Goal: Navigation & Orientation: Find specific page/section

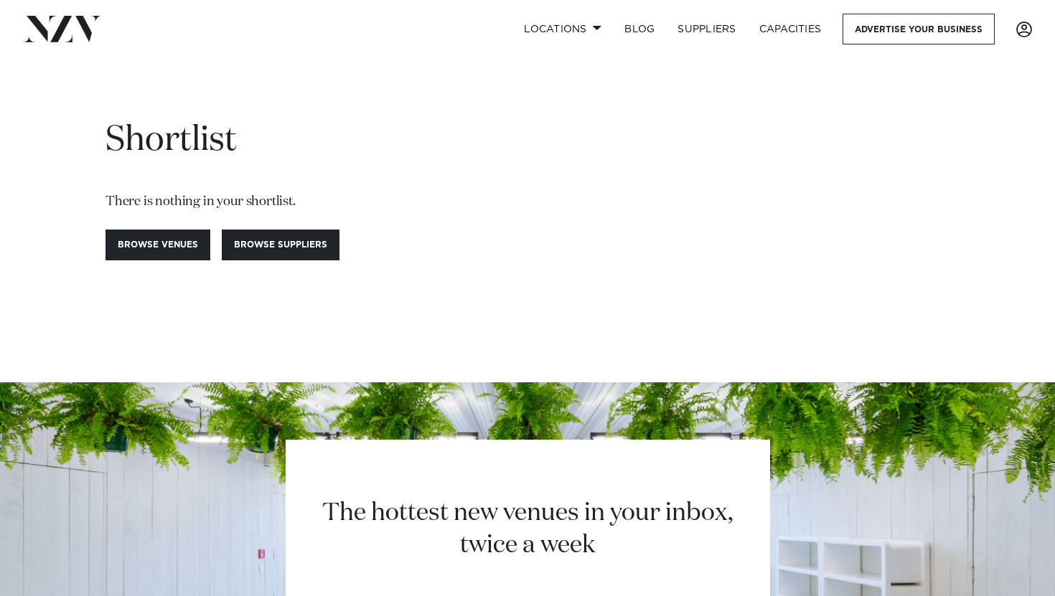
click at [1031, 22] on span at bounding box center [1024, 30] width 16 height 16
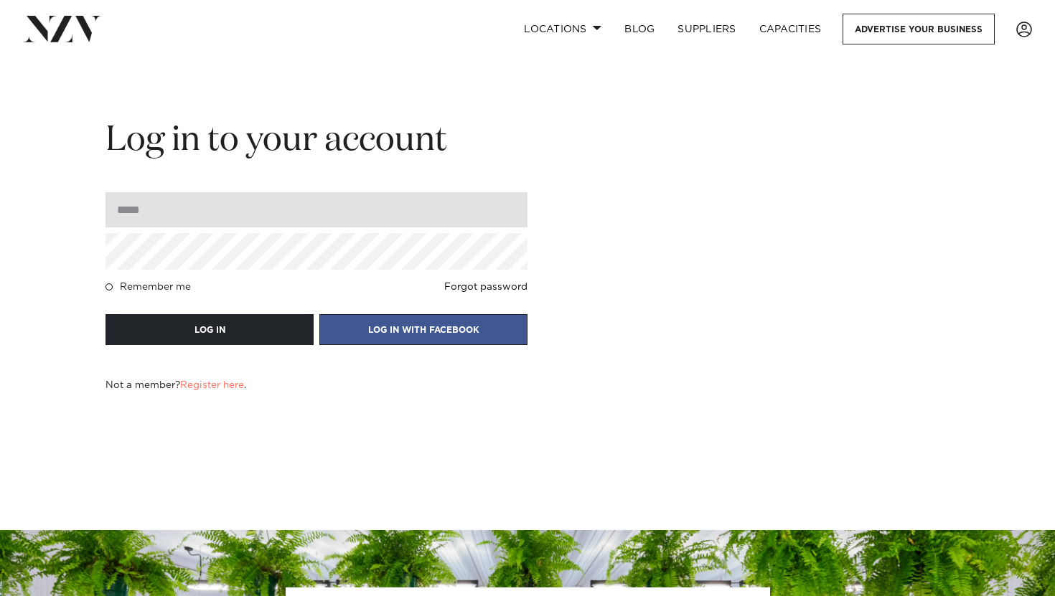
click at [360, 210] on input "email" at bounding box center [317, 209] width 422 height 35
type input "**********"
click at [106, 314] on button "LOG IN" at bounding box center [210, 329] width 208 height 31
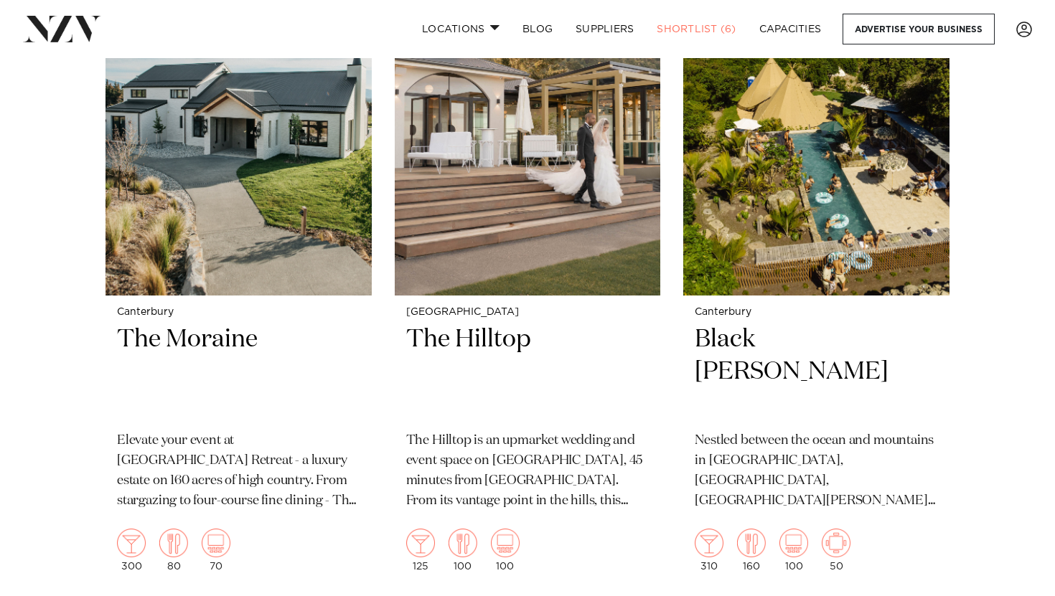
scroll to position [985, 0]
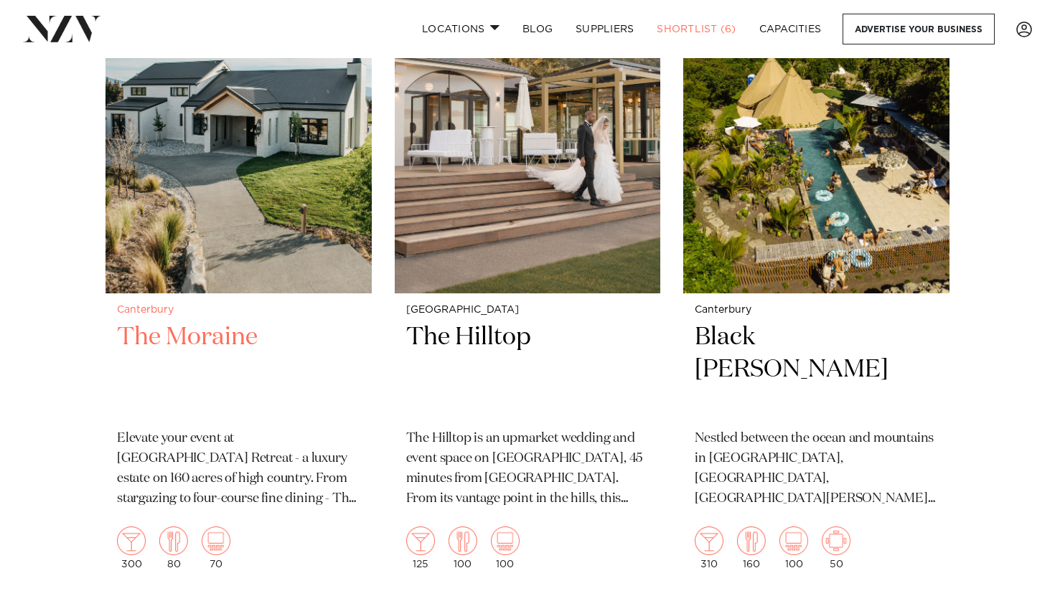
click at [228, 324] on h2 "The Moraine" at bounding box center [238, 370] width 243 height 97
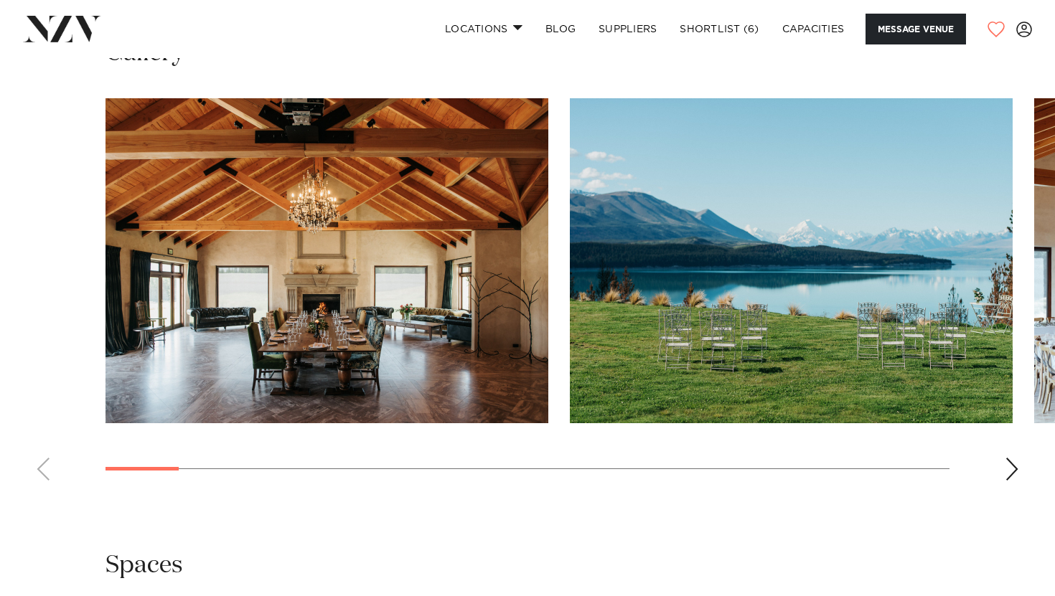
scroll to position [1368, 0]
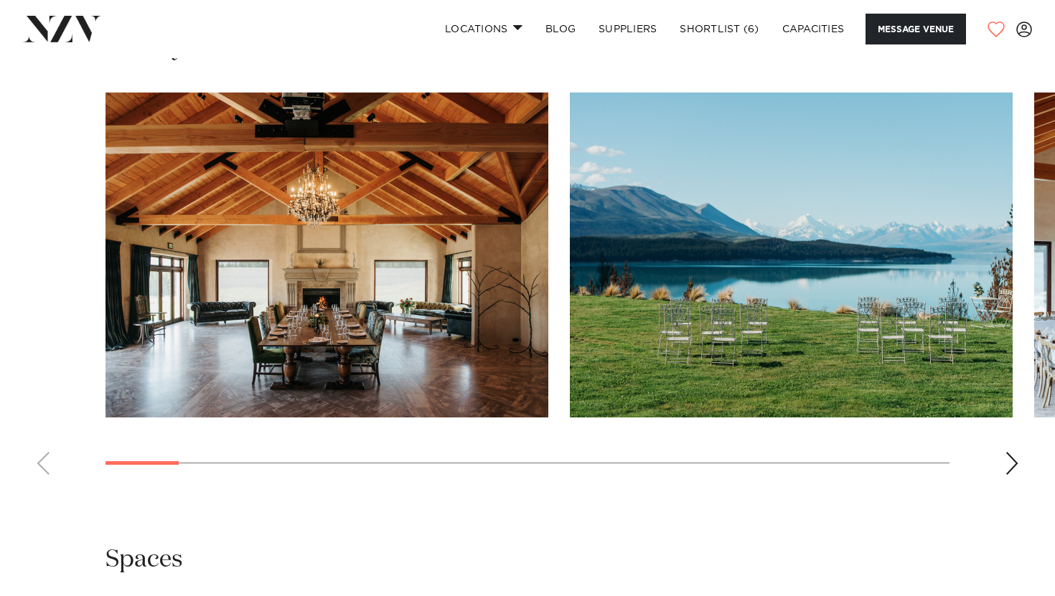
click at [1015, 452] on div "Next slide" at bounding box center [1012, 463] width 14 height 23
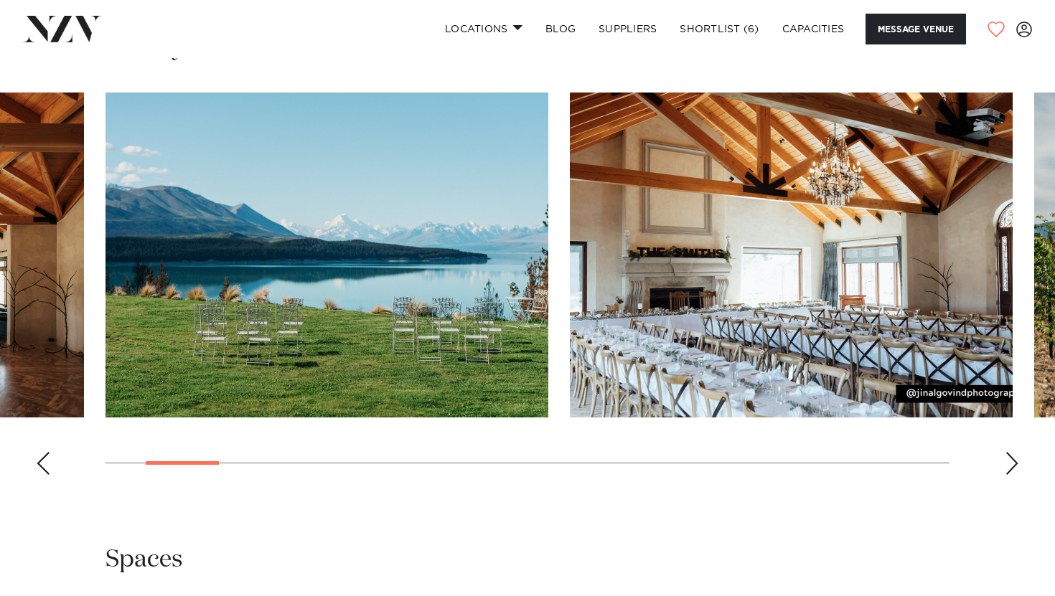
click at [1015, 452] on div "Next slide" at bounding box center [1012, 463] width 14 height 23
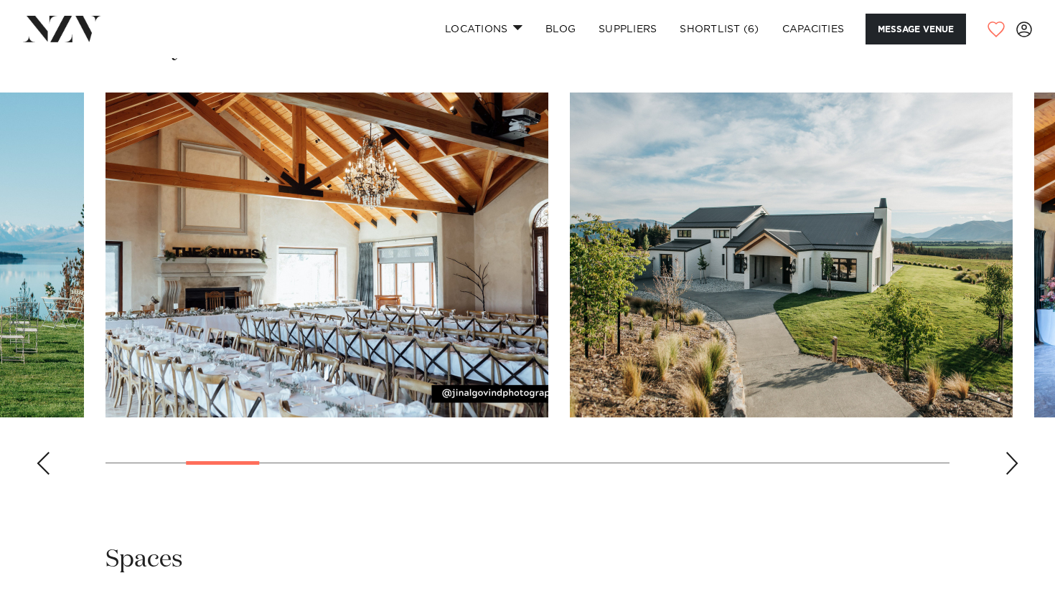
click at [1015, 452] on div "Next slide" at bounding box center [1012, 463] width 14 height 23
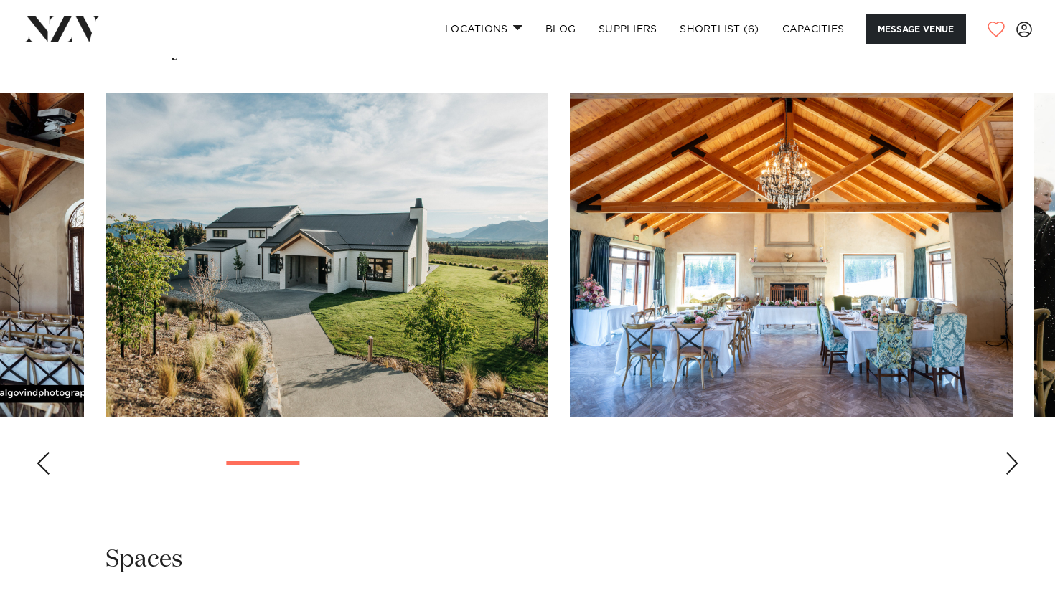
click at [1015, 452] on div "Next slide" at bounding box center [1012, 463] width 14 height 23
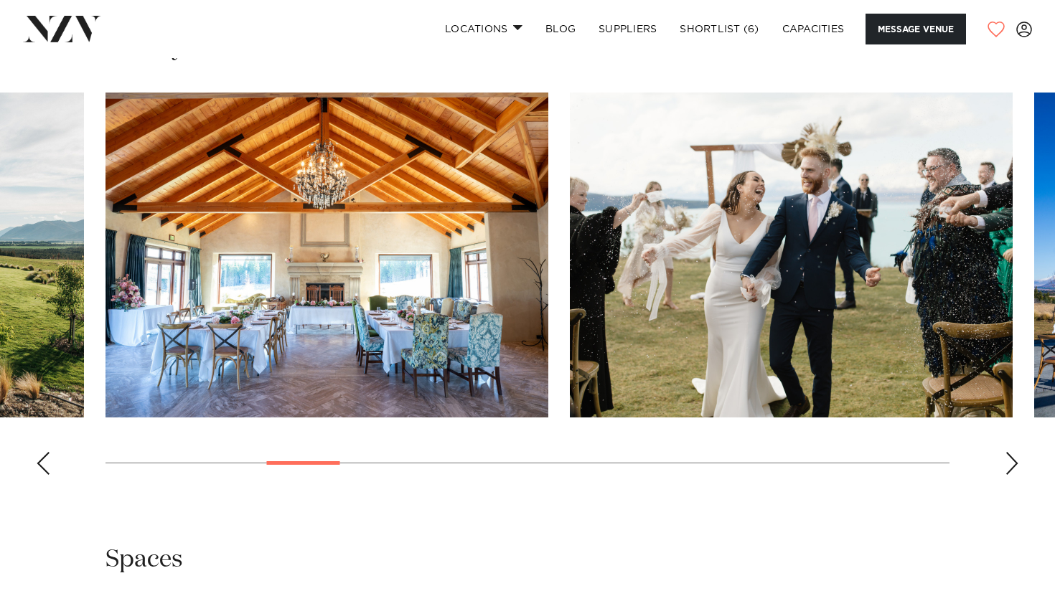
click at [1015, 452] on div "Next slide" at bounding box center [1012, 463] width 14 height 23
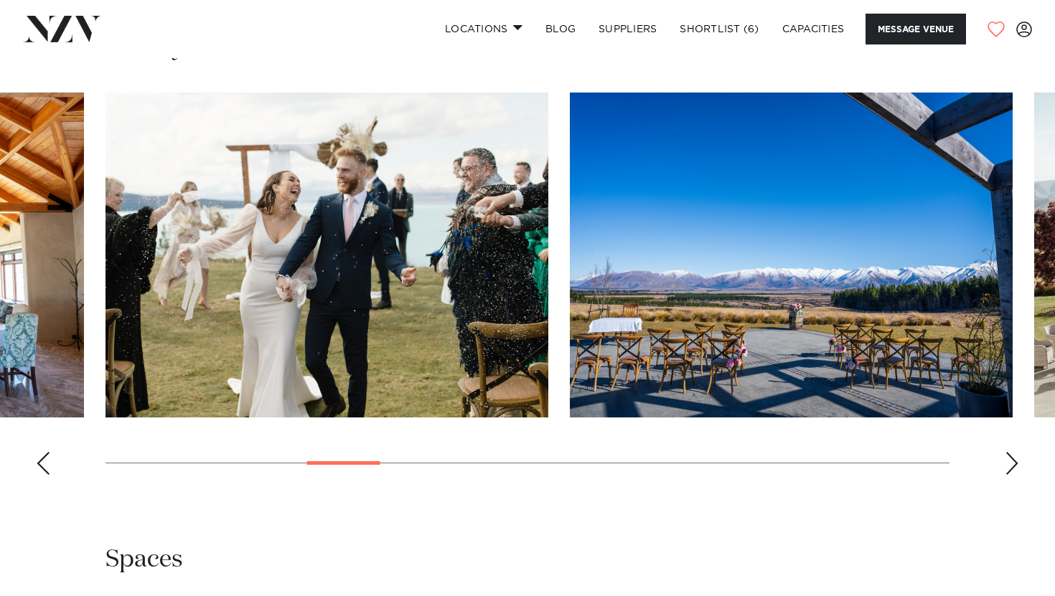
click at [1015, 452] on div "Next slide" at bounding box center [1012, 463] width 14 height 23
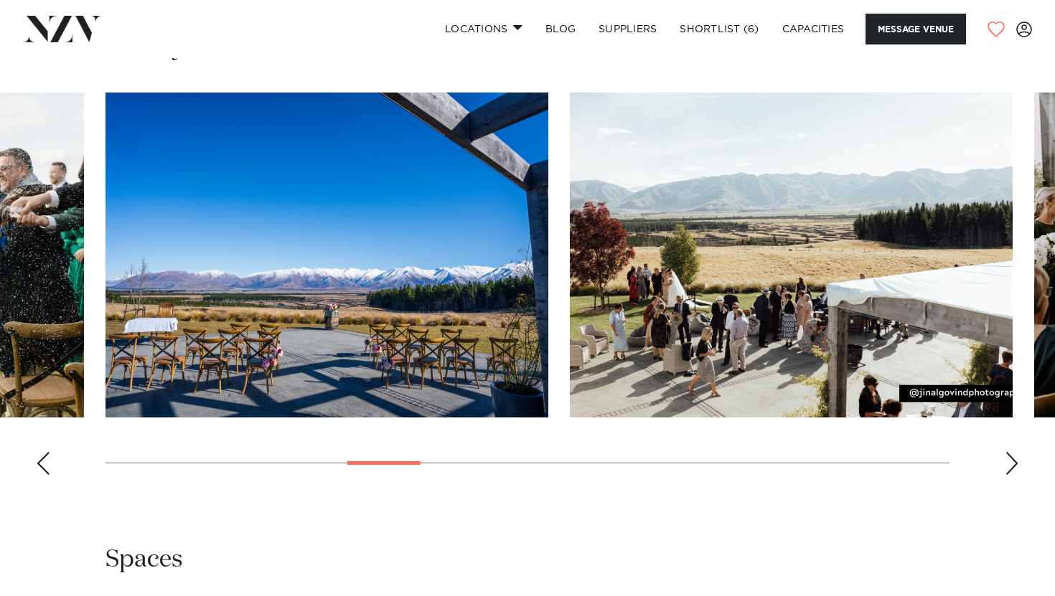
click at [1015, 452] on div "Next slide" at bounding box center [1012, 463] width 14 height 23
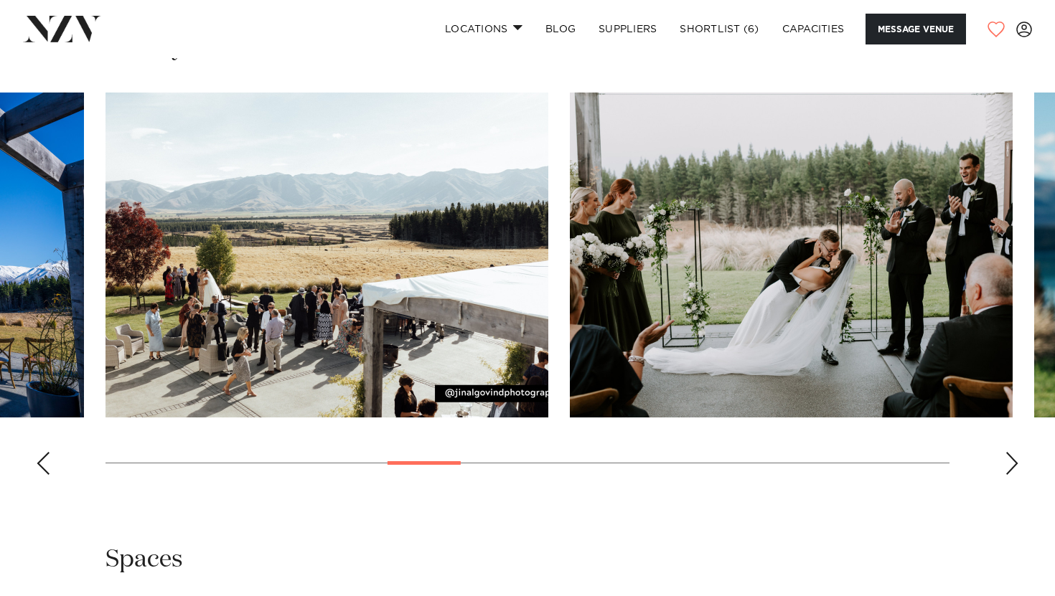
click at [1015, 452] on div "Next slide" at bounding box center [1012, 463] width 14 height 23
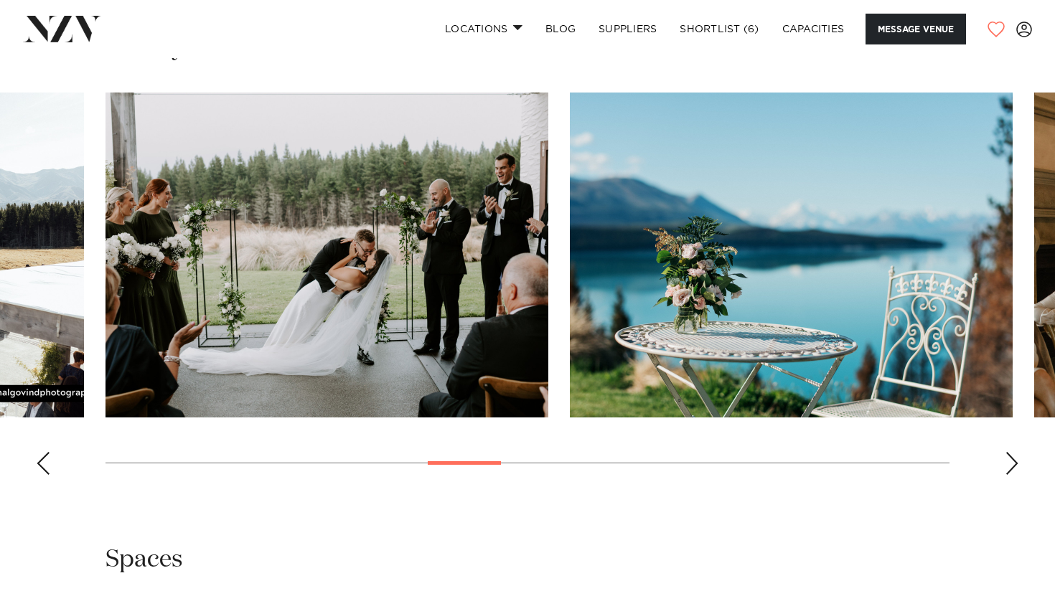
click at [1015, 452] on div "Next slide" at bounding box center [1012, 463] width 14 height 23
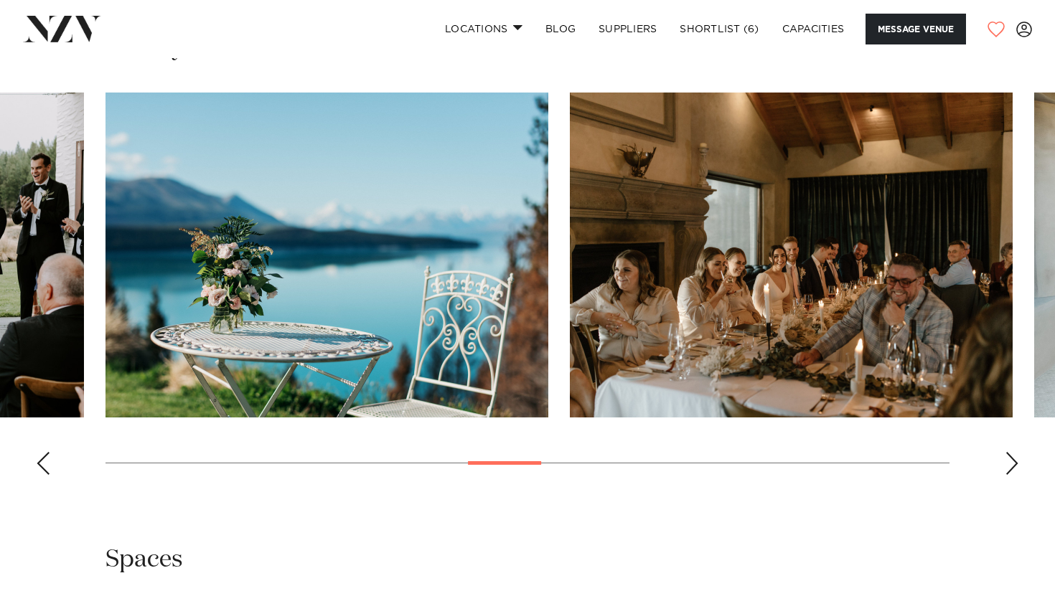
click at [1015, 452] on div "Next slide" at bounding box center [1012, 463] width 14 height 23
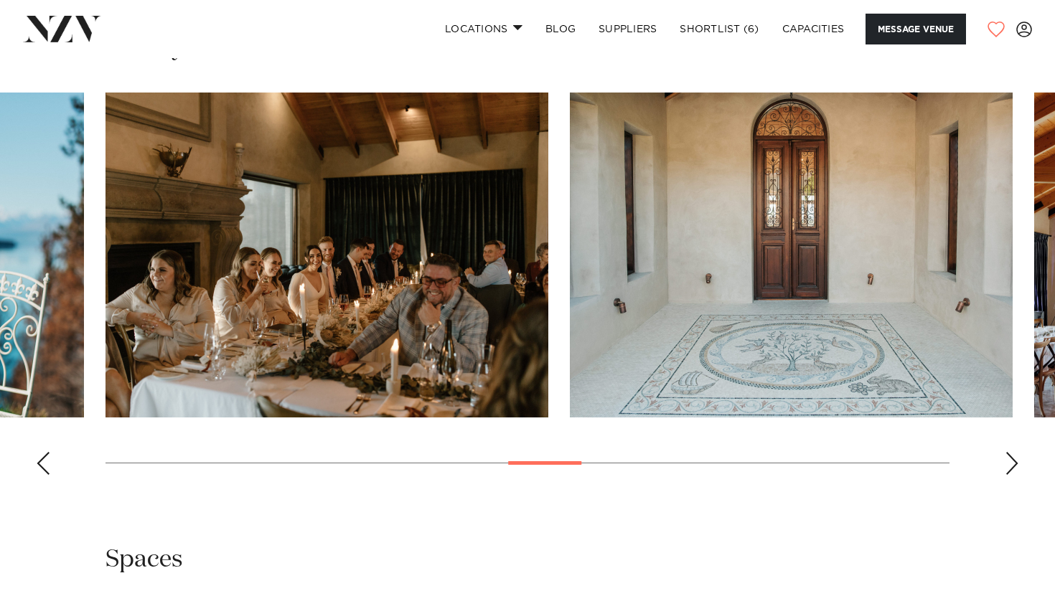
click at [1015, 452] on div "Next slide" at bounding box center [1012, 463] width 14 height 23
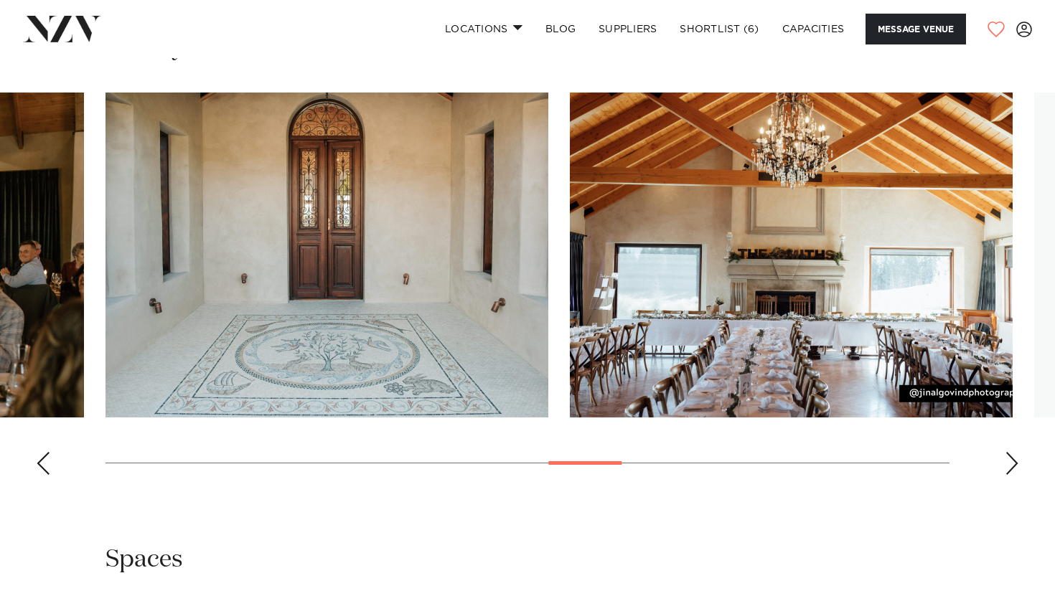
click at [1015, 452] on div "Next slide" at bounding box center [1012, 463] width 14 height 23
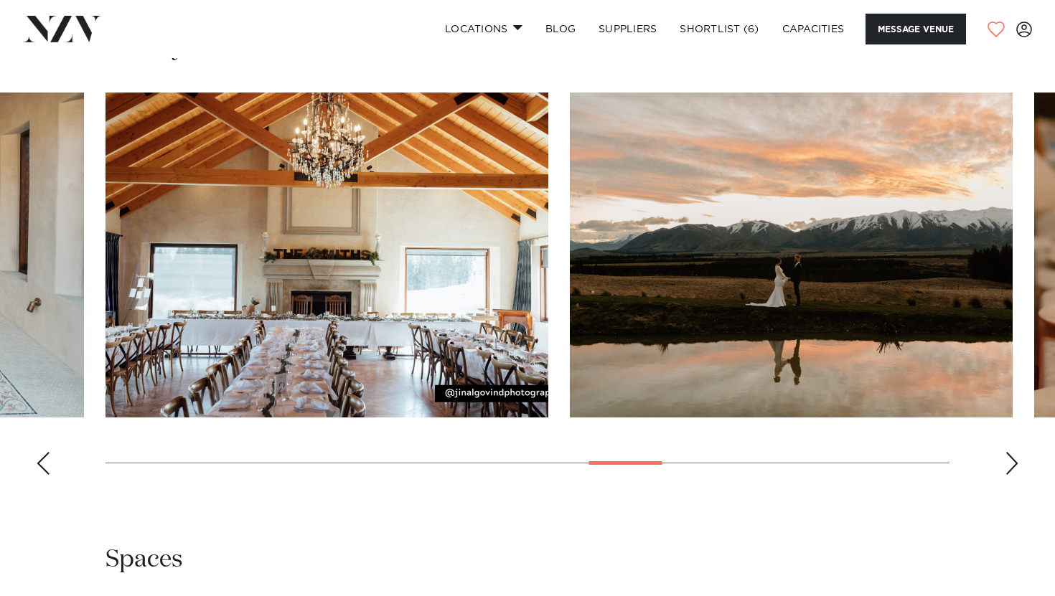
click at [1015, 452] on div "Next slide" at bounding box center [1012, 463] width 14 height 23
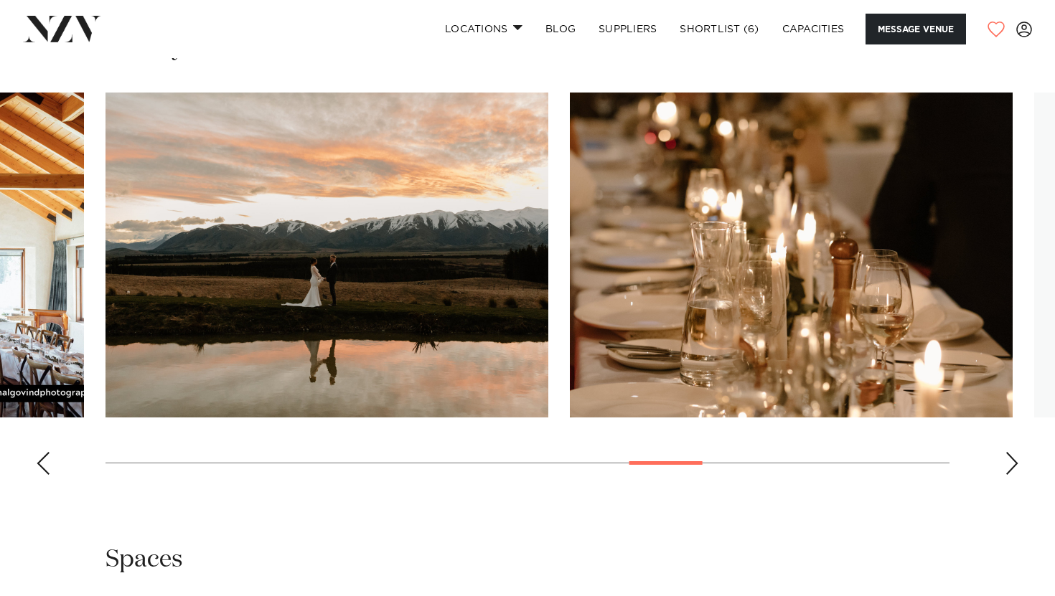
click at [1015, 452] on div "Next slide" at bounding box center [1012, 463] width 14 height 23
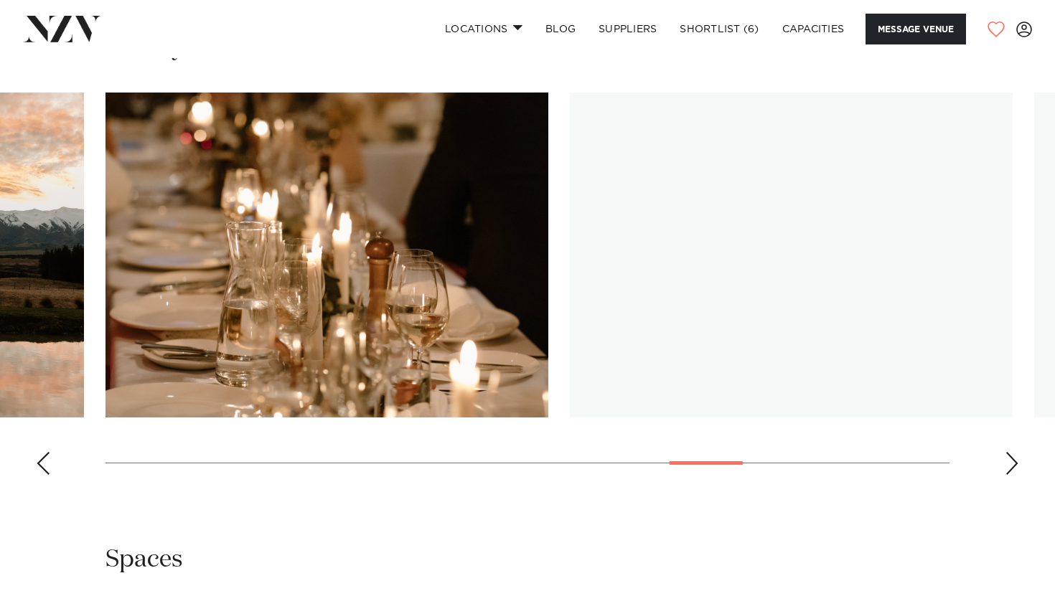
click at [1015, 452] on div "Next slide" at bounding box center [1012, 463] width 14 height 23
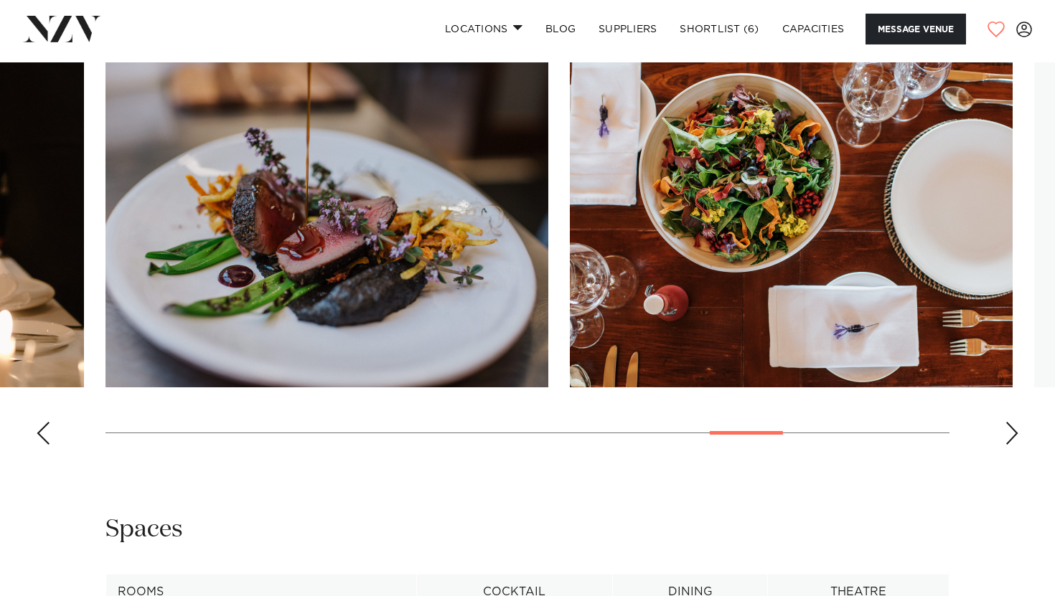
scroll to position [1399, 0]
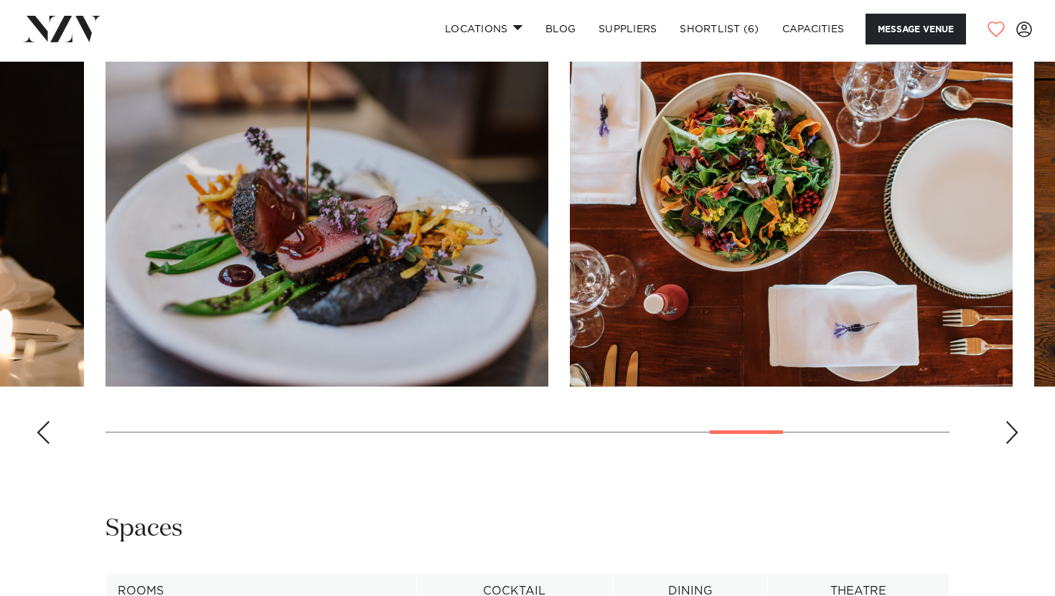
click at [1023, 413] on swiper-container at bounding box center [527, 259] width 1055 height 394
click at [1011, 421] on div "Next slide" at bounding box center [1012, 432] width 14 height 23
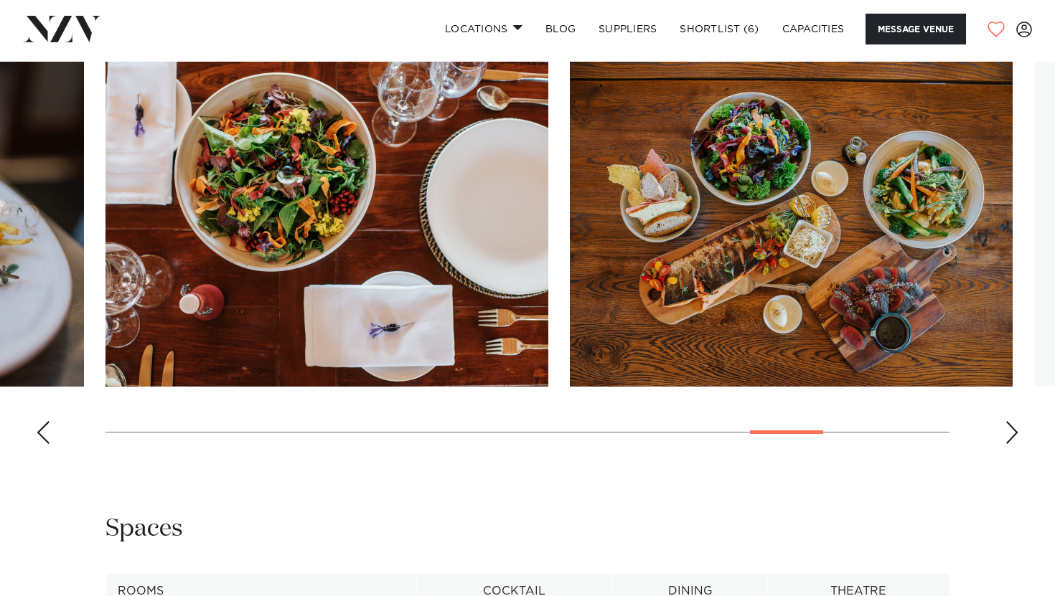
click at [1011, 421] on div "Next slide" at bounding box center [1012, 432] width 14 height 23
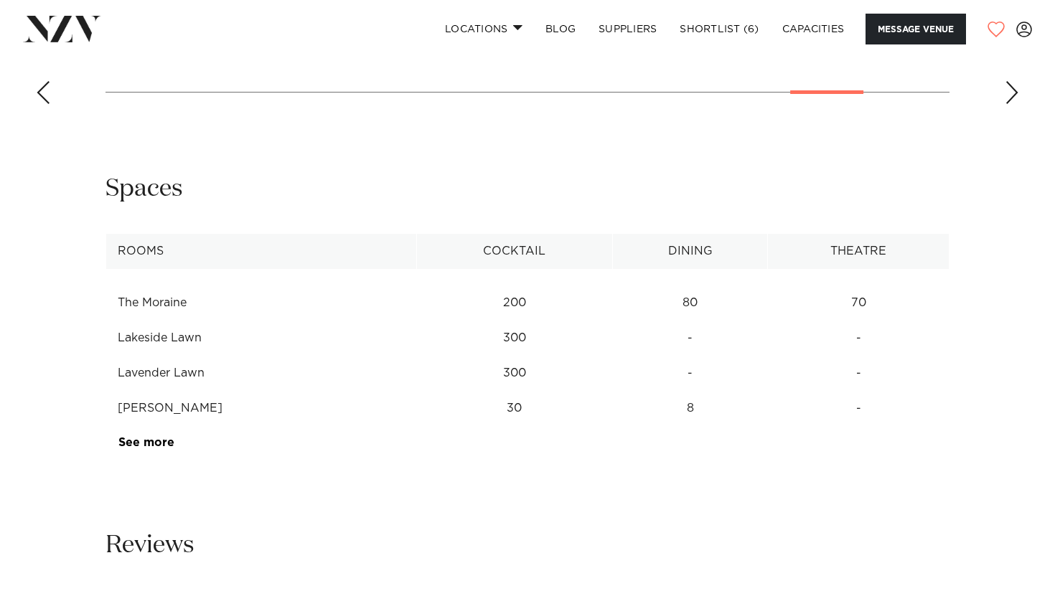
scroll to position [1749, 0]
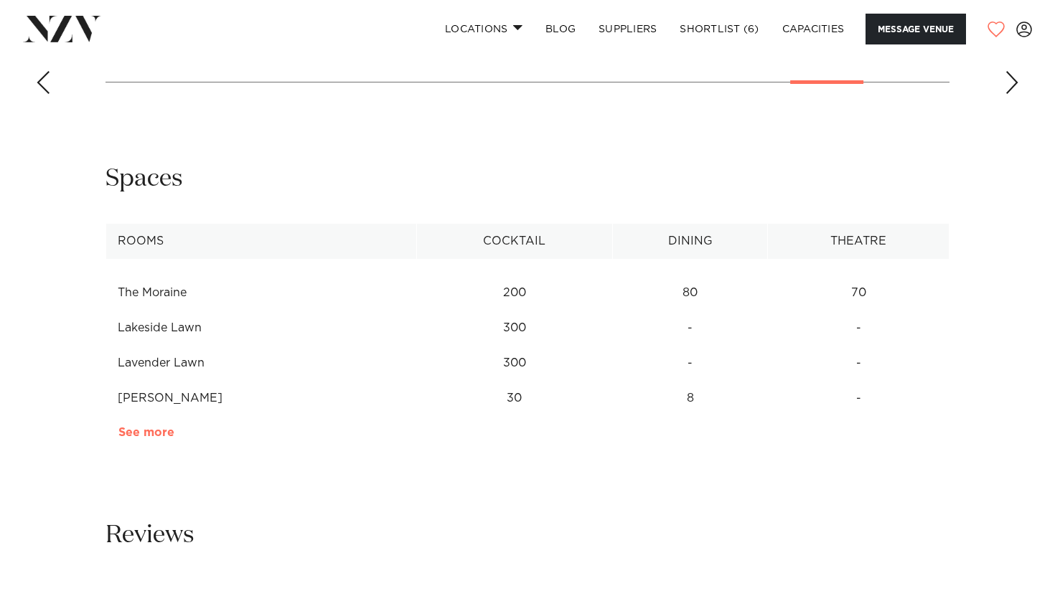
click at [156, 427] on link "See more" at bounding box center [174, 432] width 112 height 11
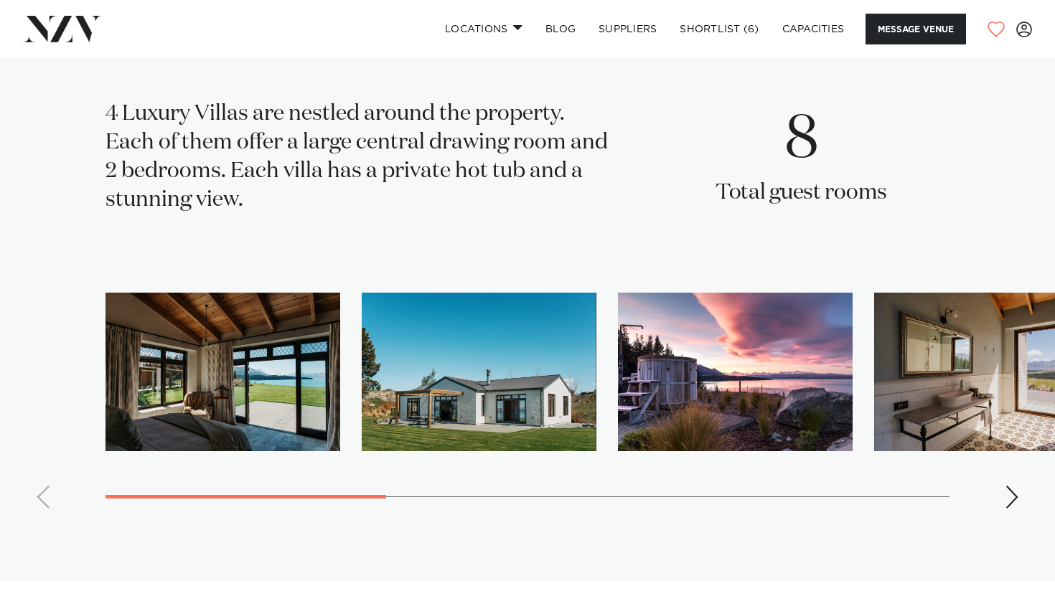
scroll to position [2979, 0]
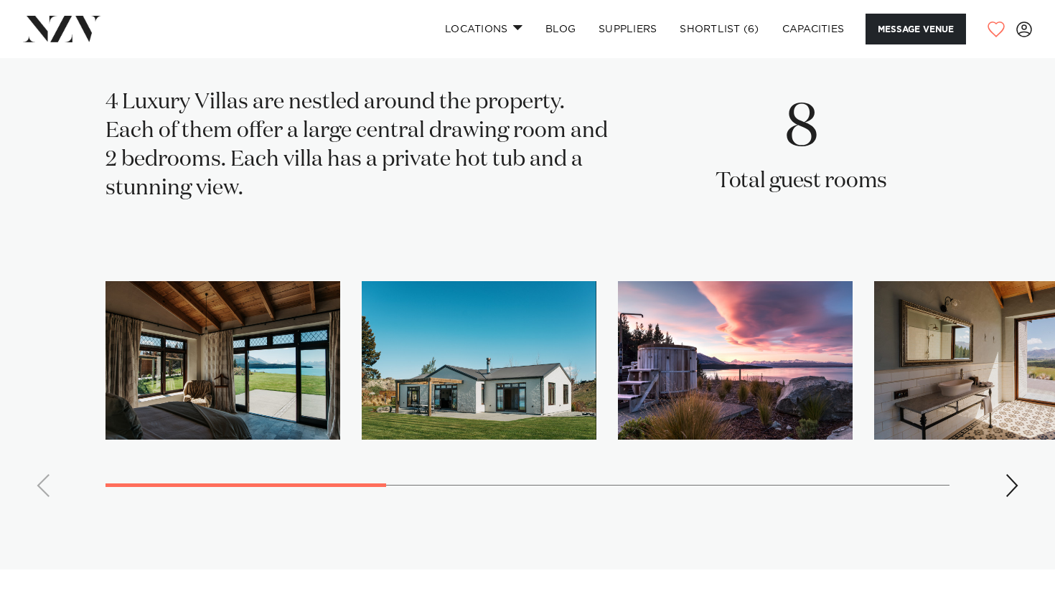
click at [1016, 474] on div "Next slide" at bounding box center [1012, 485] width 14 height 23
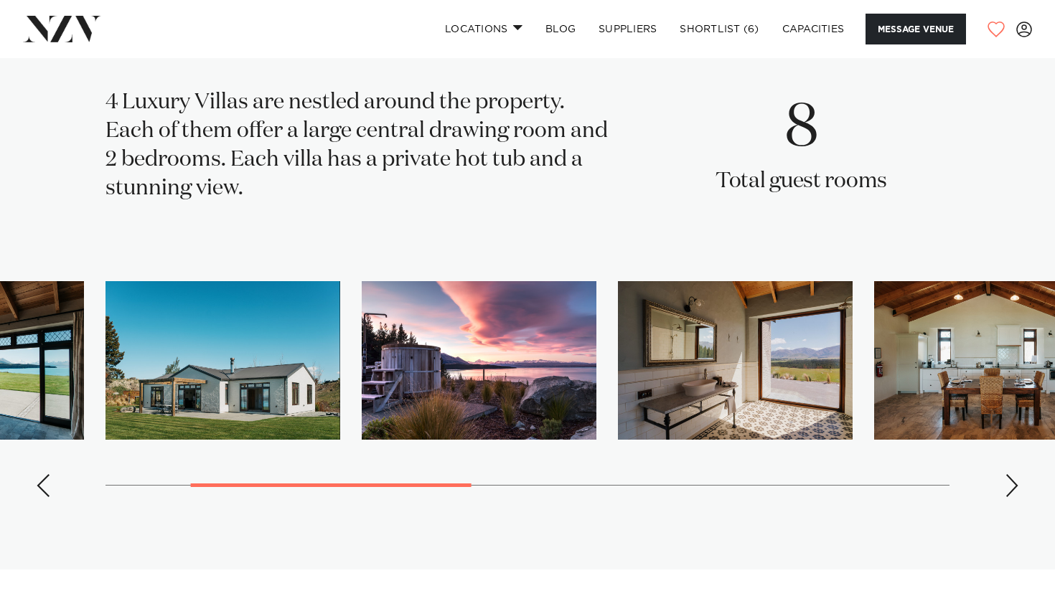
click at [1016, 474] on div "Next slide" at bounding box center [1012, 485] width 14 height 23
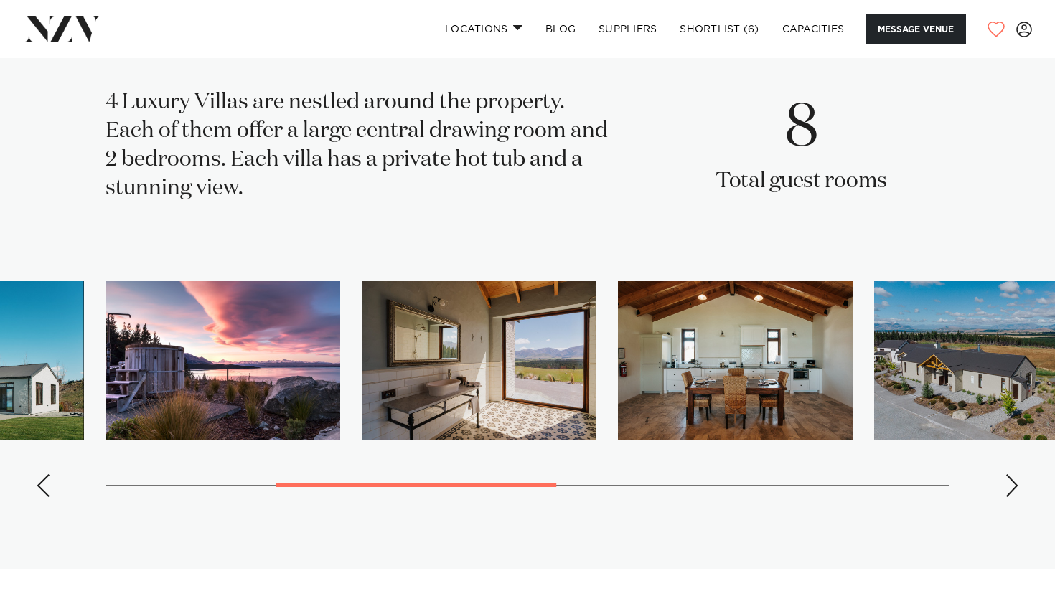
click at [1016, 474] on div "Next slide" at bounding box center [1012, 485] width 14 height 23
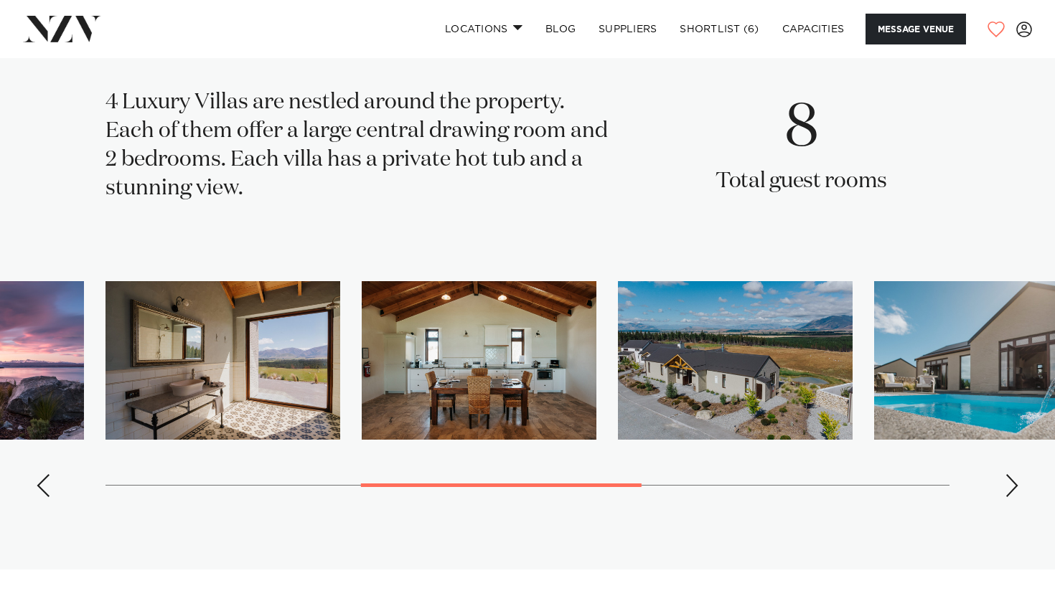
click at [1016, 474] on div "Next slide" at bounding box center [1012, 485] width 14 height 23
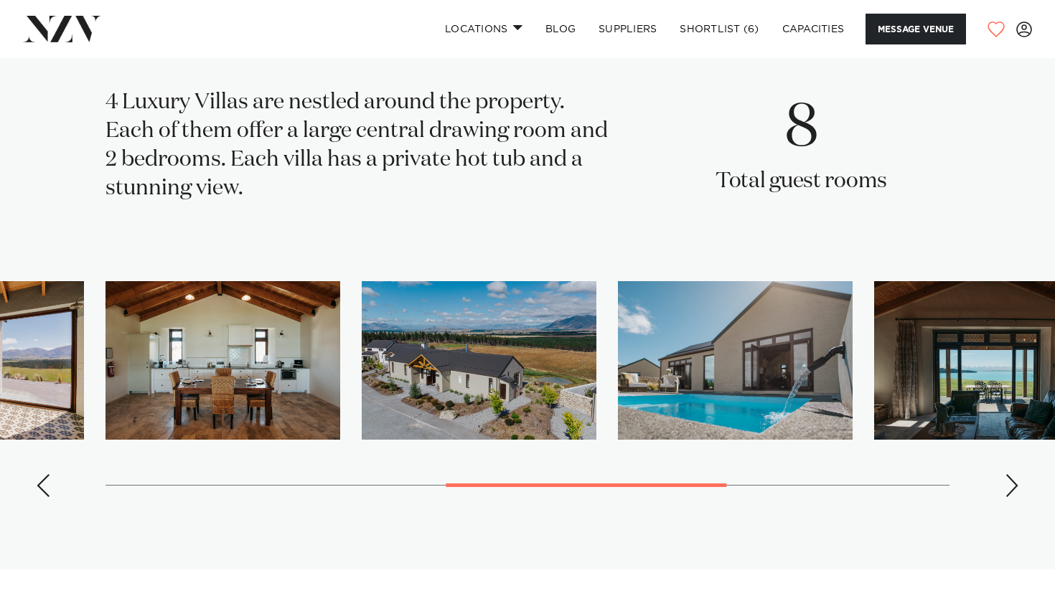
click at [1016, 474] on div "Next slide" at bounding box center [1012, 485] width 14 height 23
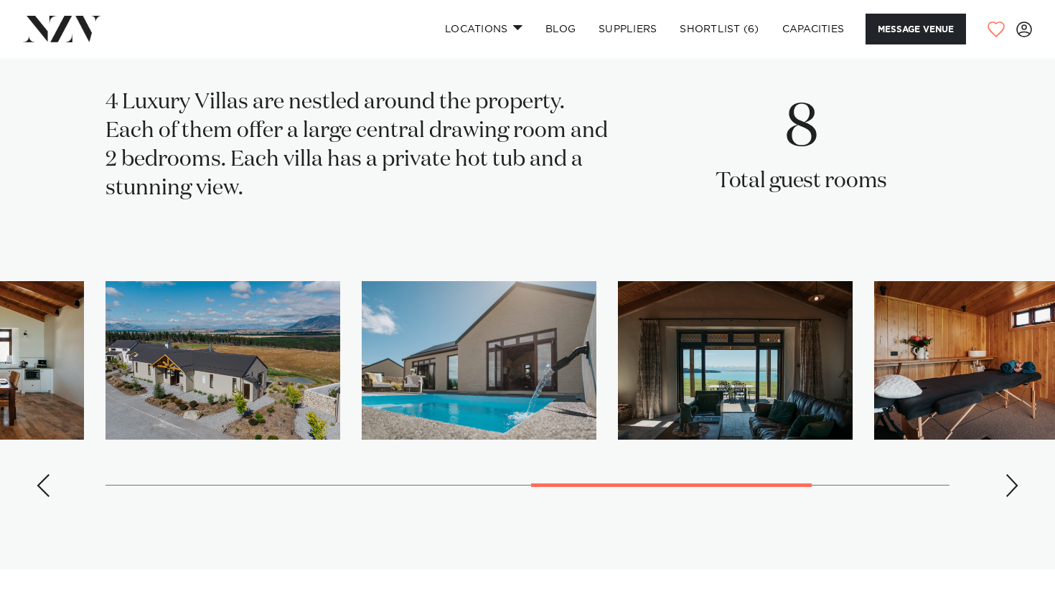
click at [1016, 474] on div "Next slide" at bounding box center [1012, 485] width 14 height 23
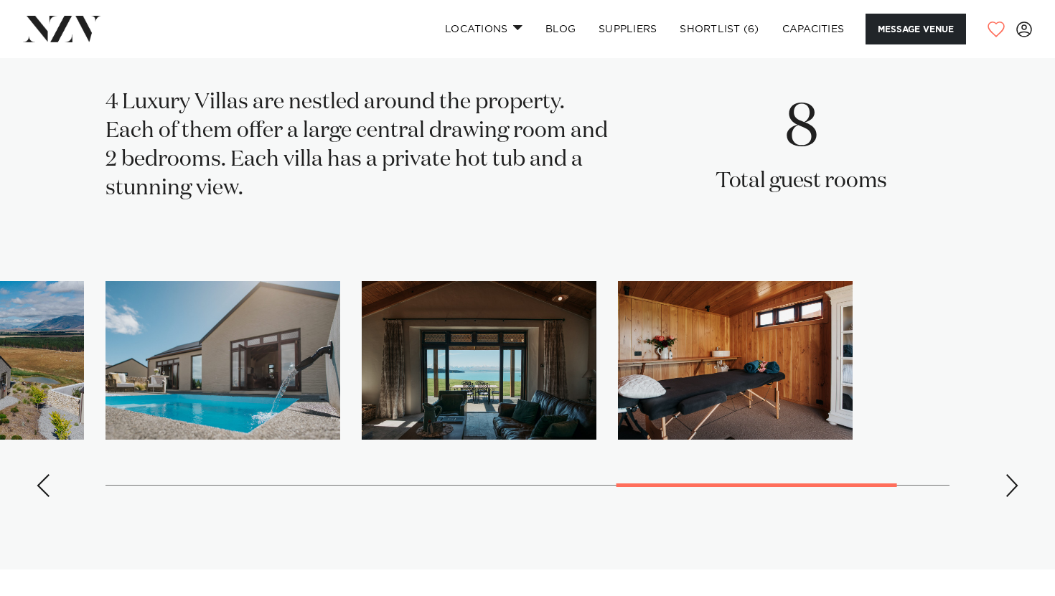
click at [1016, 474] on div "Next slide" at bounding box center [1012, 485] width 14 height 23
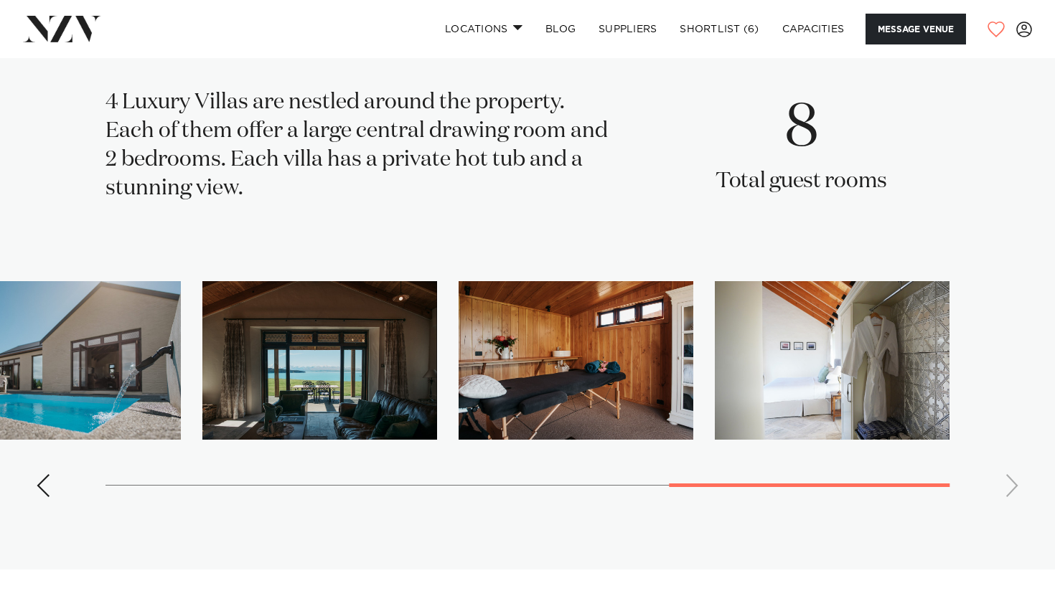
click at [1016, 471] on swiper-container at bounding box center [527, 395] width 1055 height 228
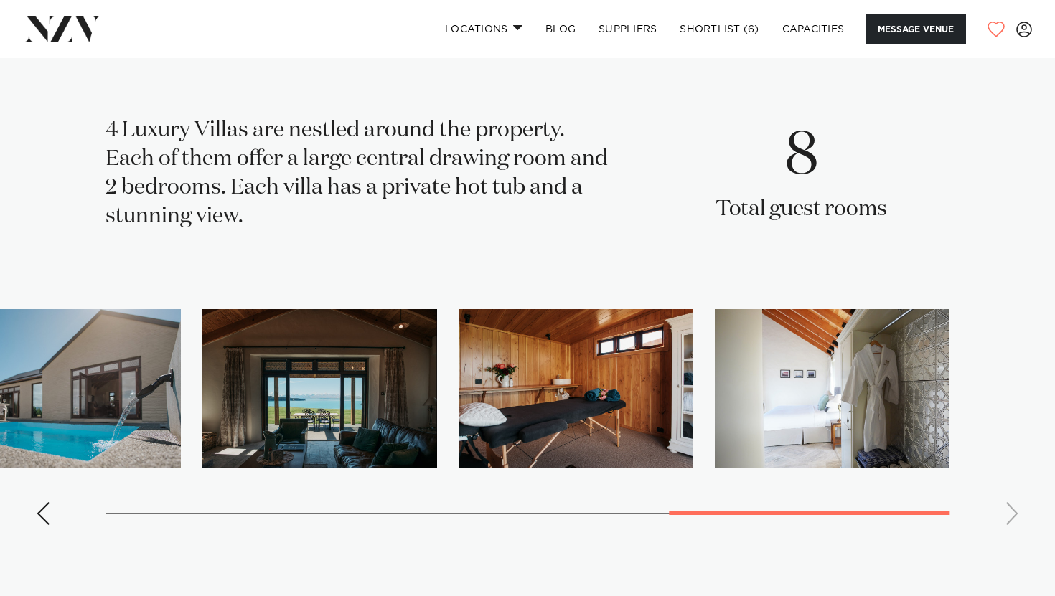
scroll to position [2893, 0]
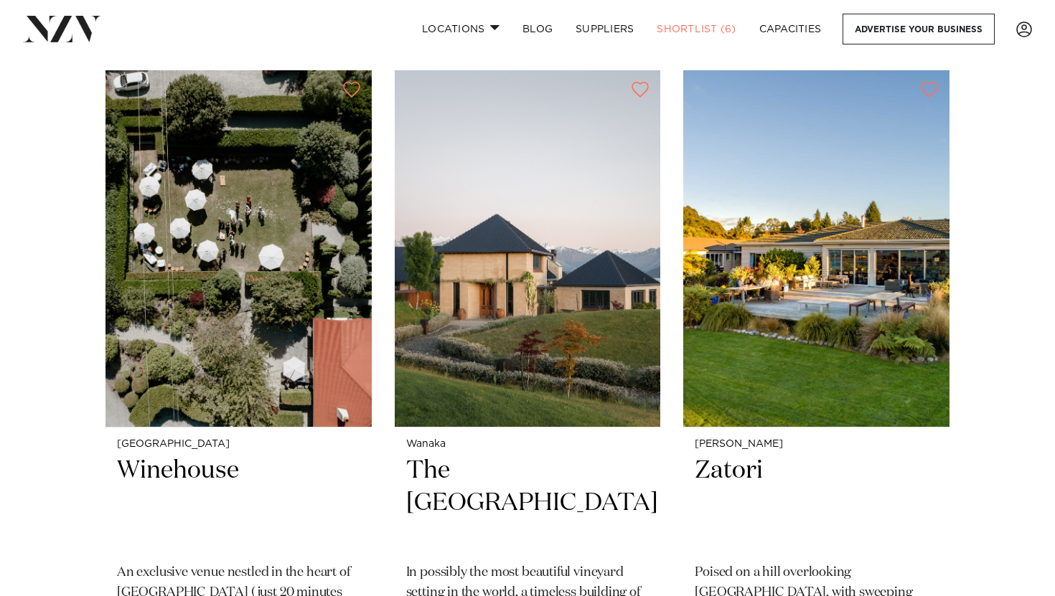
scroll to position [208, 0]
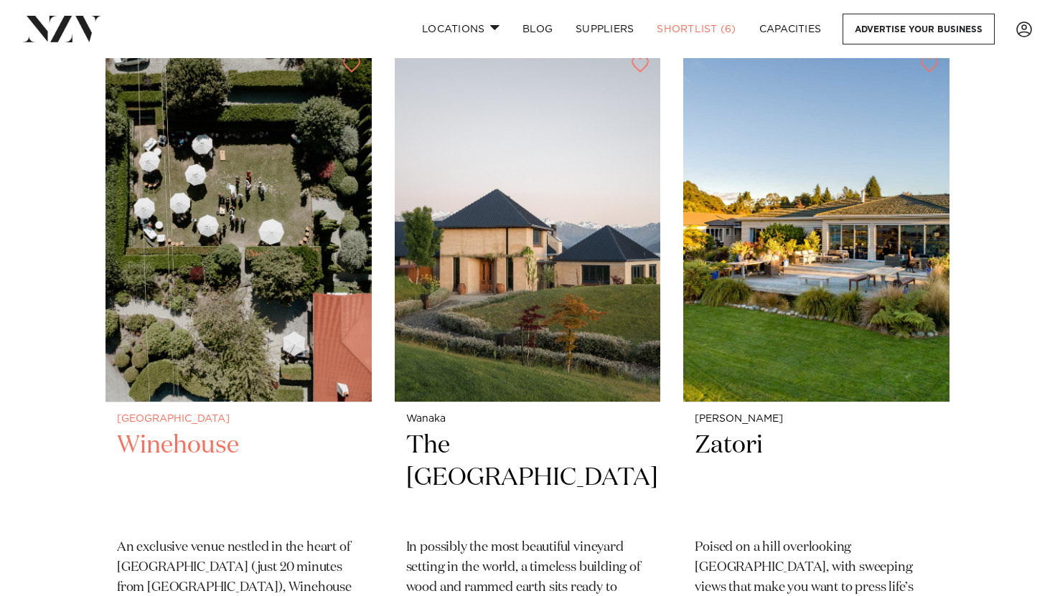
click at [208, 444] on h2 "Winehouse" at bounding box center [238, 478] width 243 height 97
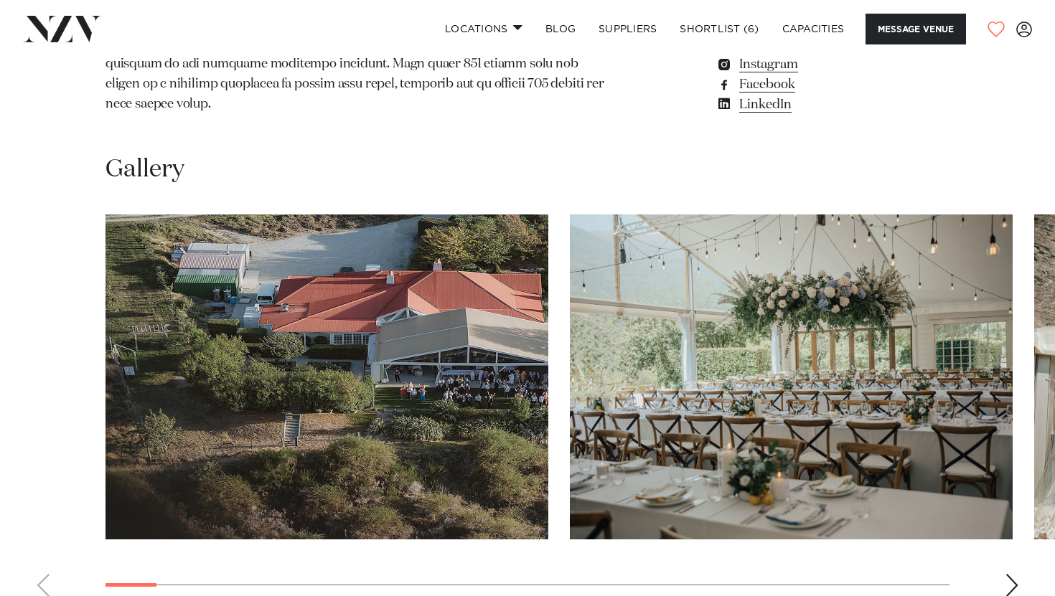
scroll to position [1435, 0]
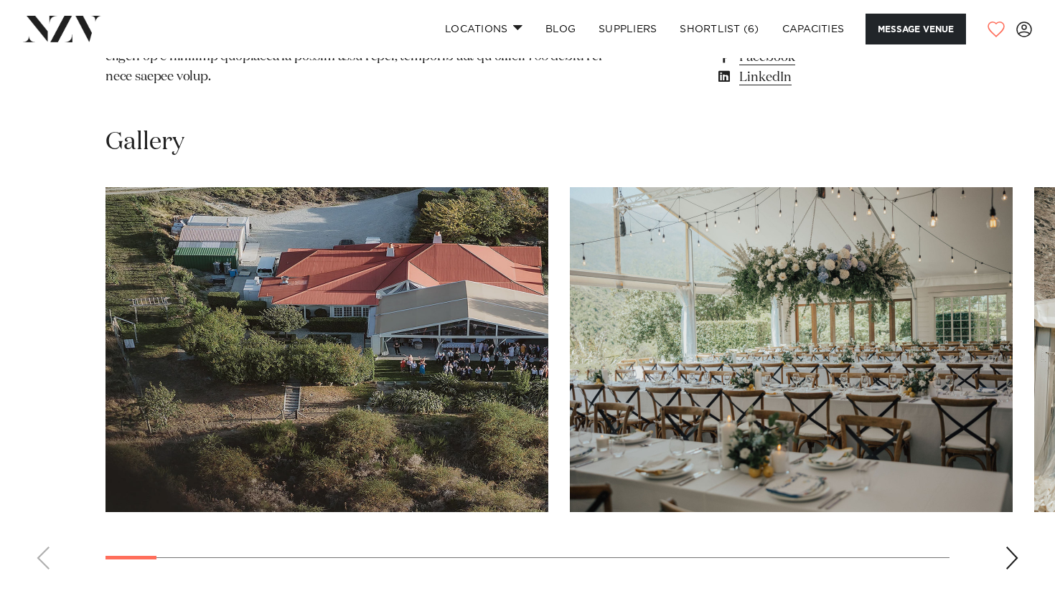
click at [1015, 554] on div "Next slide" at bounding box center [1012, 558] width 14 height 23
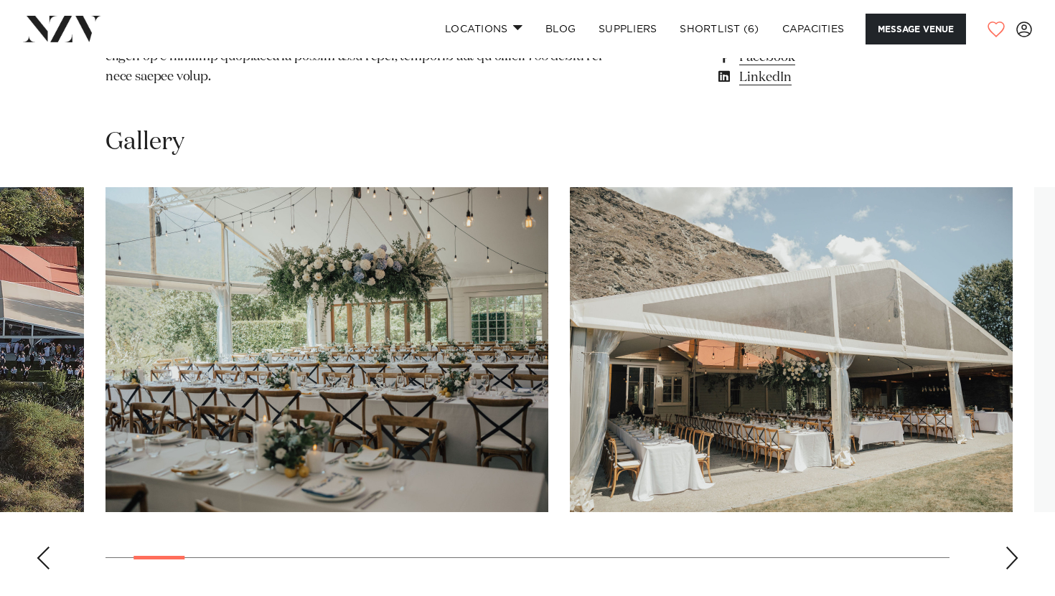
click at [1011, 553] on div "Next slide" at bounding box center [1012, 558] width 14 height 23
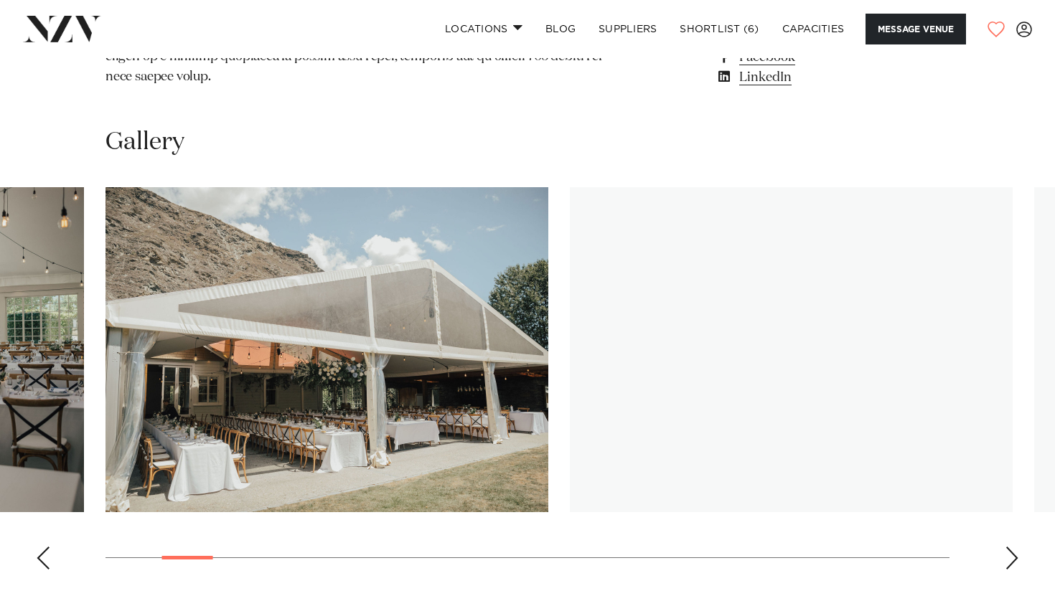
click at [1011, 553] on div "Next slide" at bounding box center [1012, 558] width 14 height 23
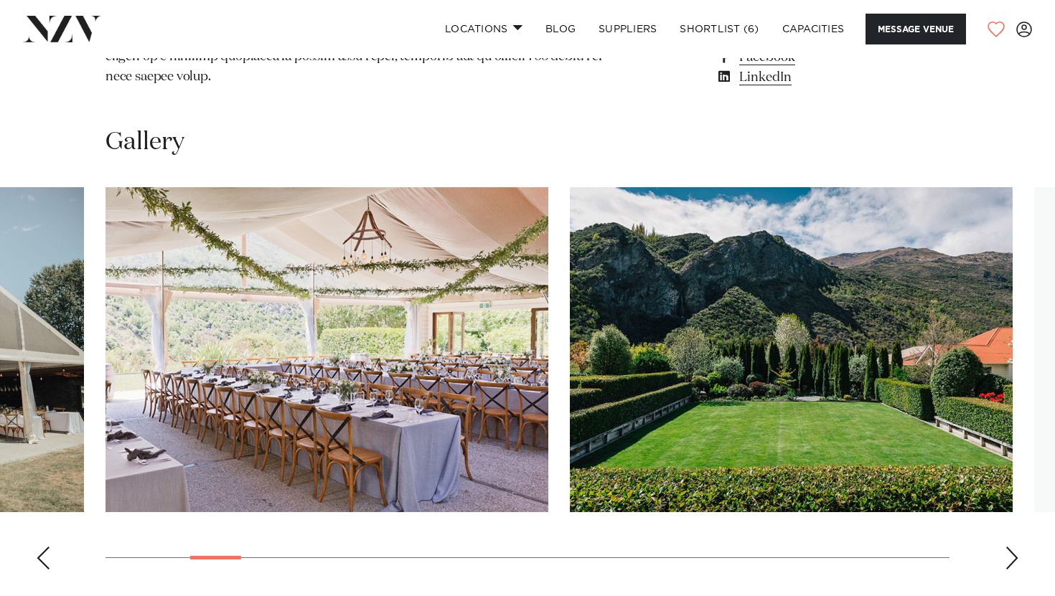
click at [1011, 553] on div "Next slide" at bounding box center [1012, 558] width 14 height 23
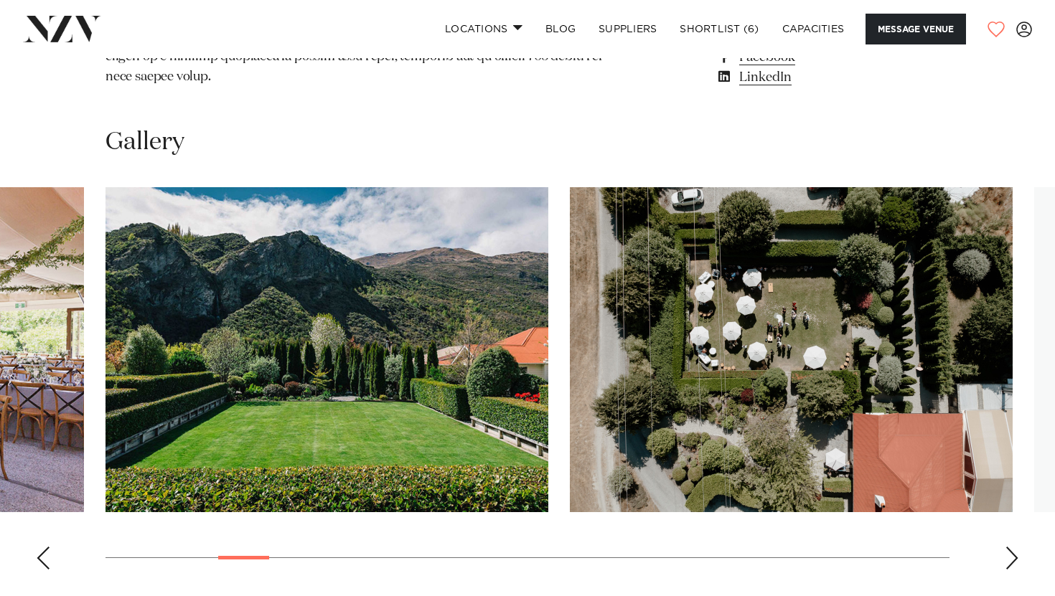
click at [1011, 553] on div "Next slide" at bounding box center [1012, 558] width 14 height 23
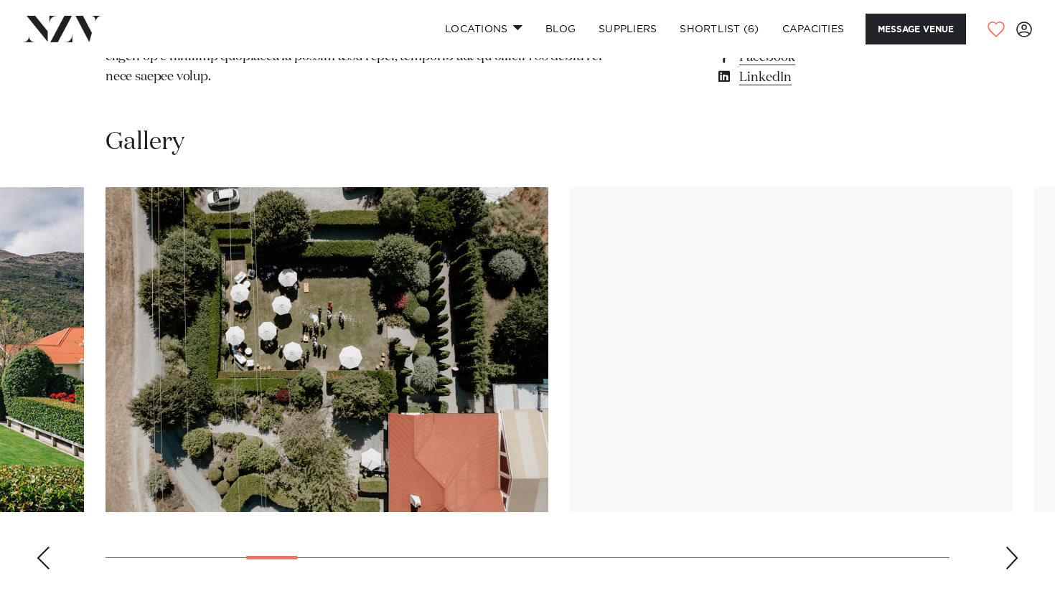
click at [1011, 553] on div "Next slide" at bounding box center [1012, 558] width 14 height 23
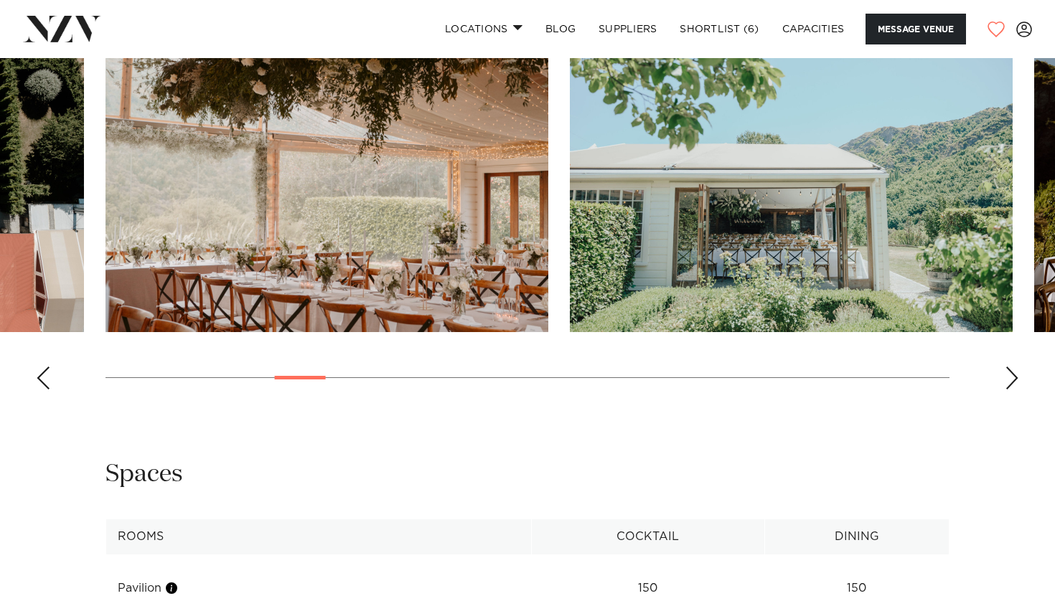
scroll to position [1617, 0]
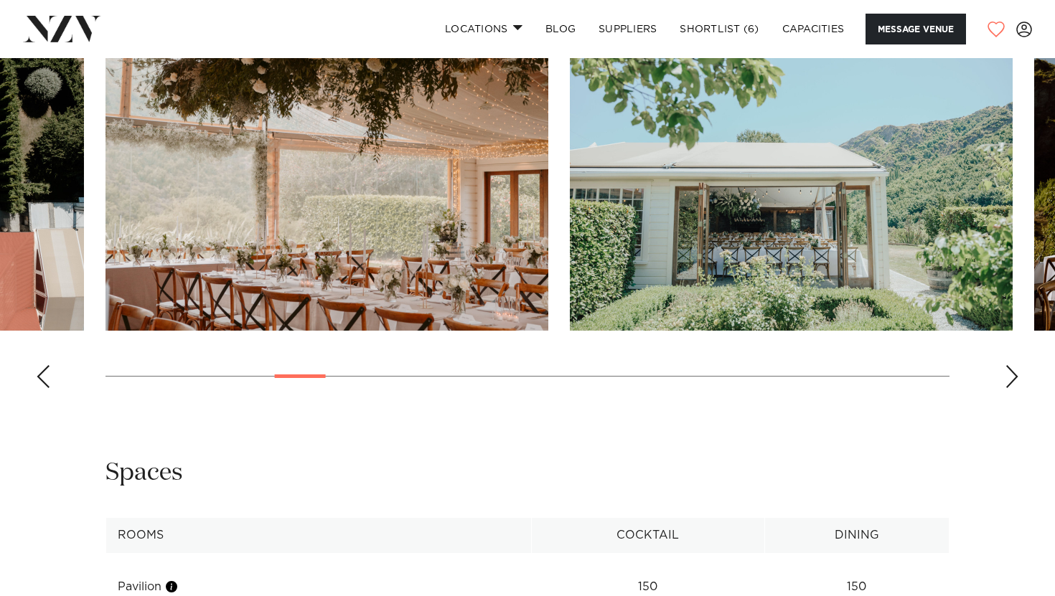
click at [1006, 365] on div "Next slide" at bounding box center [1012, 376] width 14 height 23
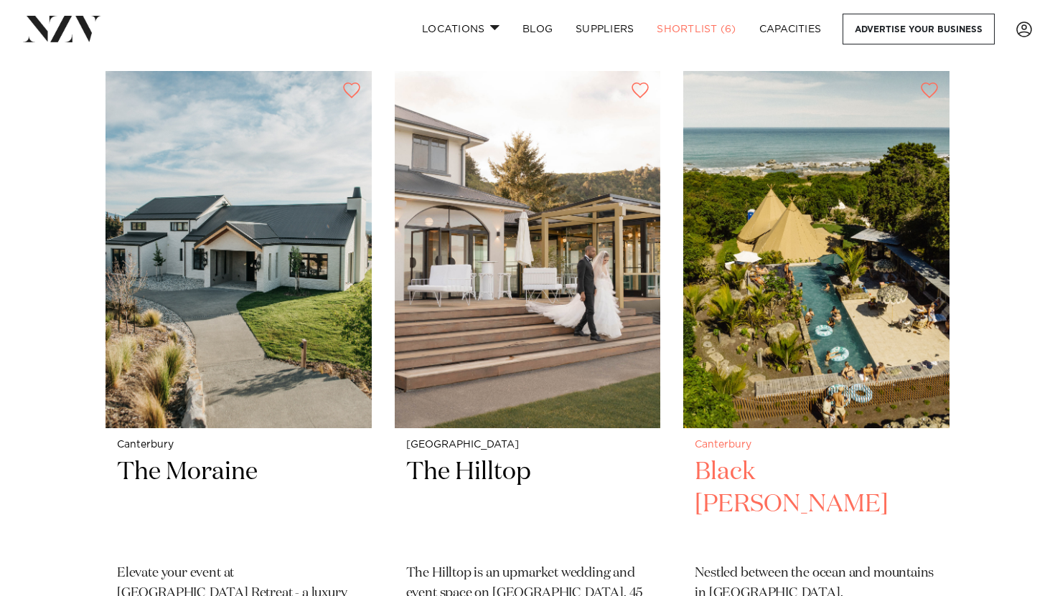
scroll to position [869, 0]
